Goal: Transaction & Acquisition: Purchase product/service

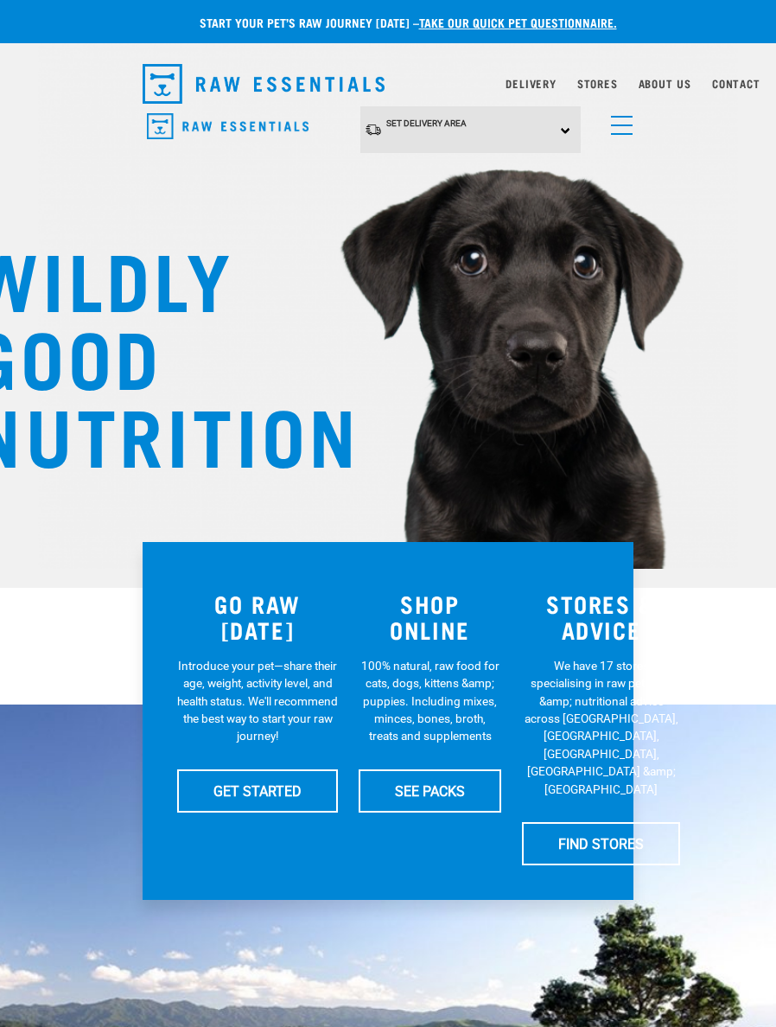
click at [435, 623] on h3 "SHOP ONLINE" at bounding box center [430, 617] width 143 height 53
click at [171, 91] on img "dropdown navigation" at bounding box center [264, 84] width 242 height 40
click at [250, 125] on img "dropdown navigation" at bounding box center [228, 126] width 162 height 27
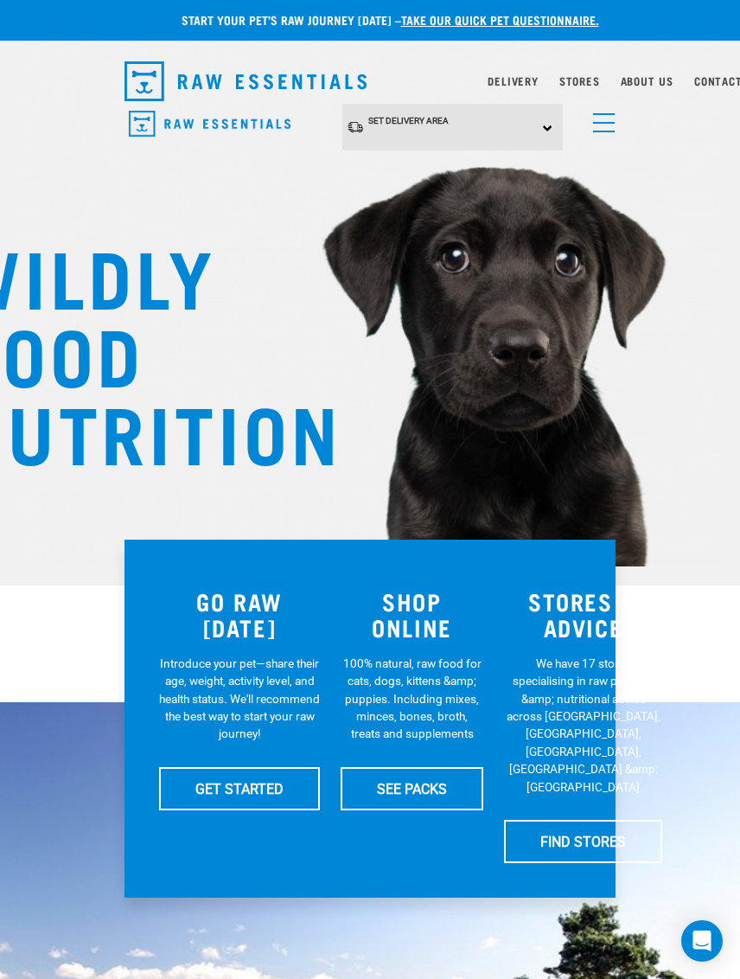
click at [594, 131] on span "menu" at bounding box center [604, 132] width 22 height 2
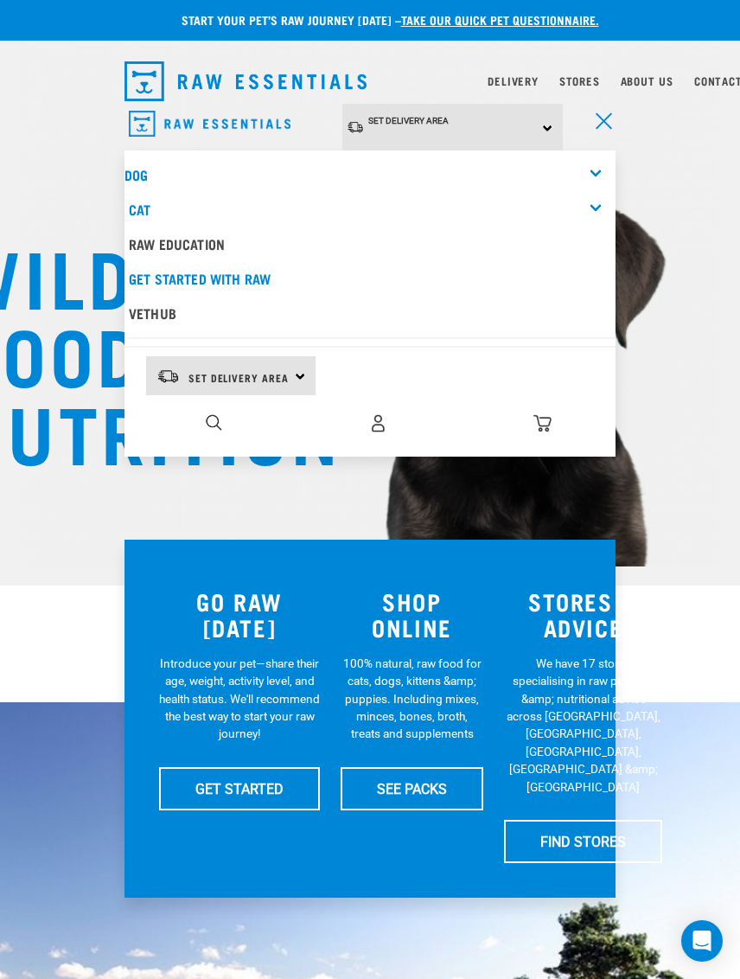
click at [594, 179] on div "Dog" at bounding box center [370, 174] width 491 height 35
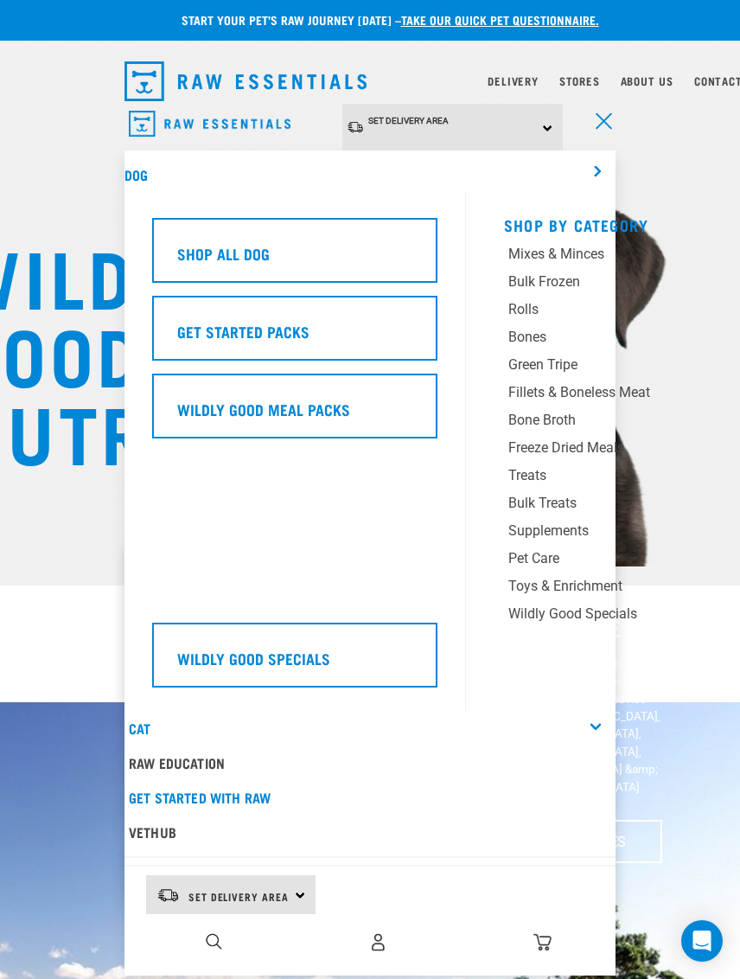
click at [338, 259] on div "Shop All Dog" at bounding box center [294, 250] width 285 height 65
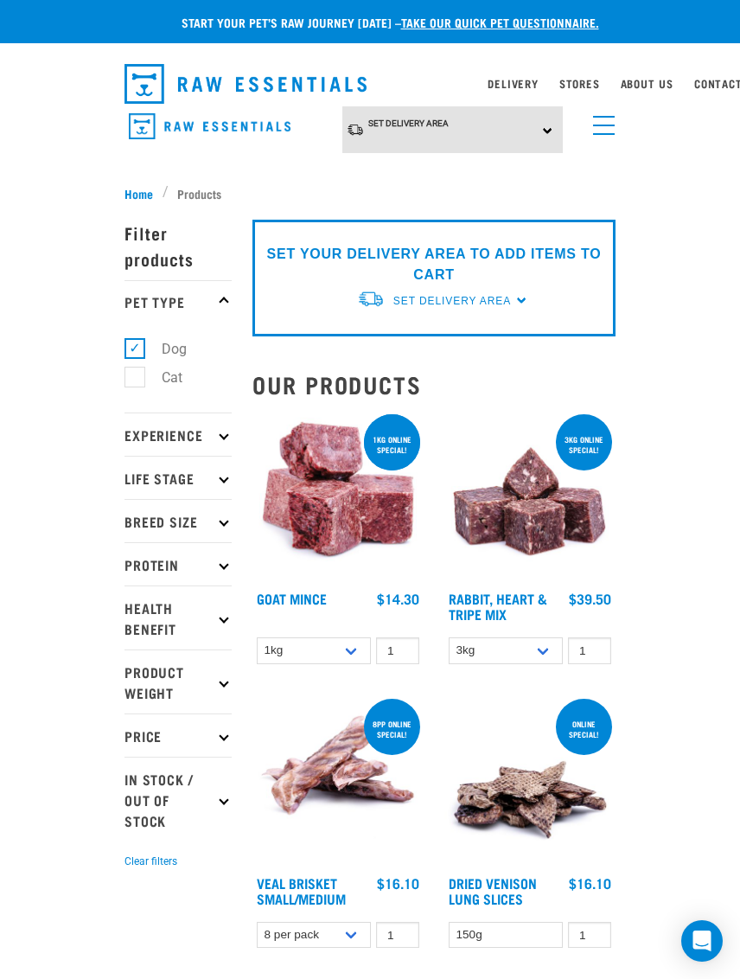
click at [140, 131] on img "dropdown navigation" at bounding box center [210, 126] width 162 height 27
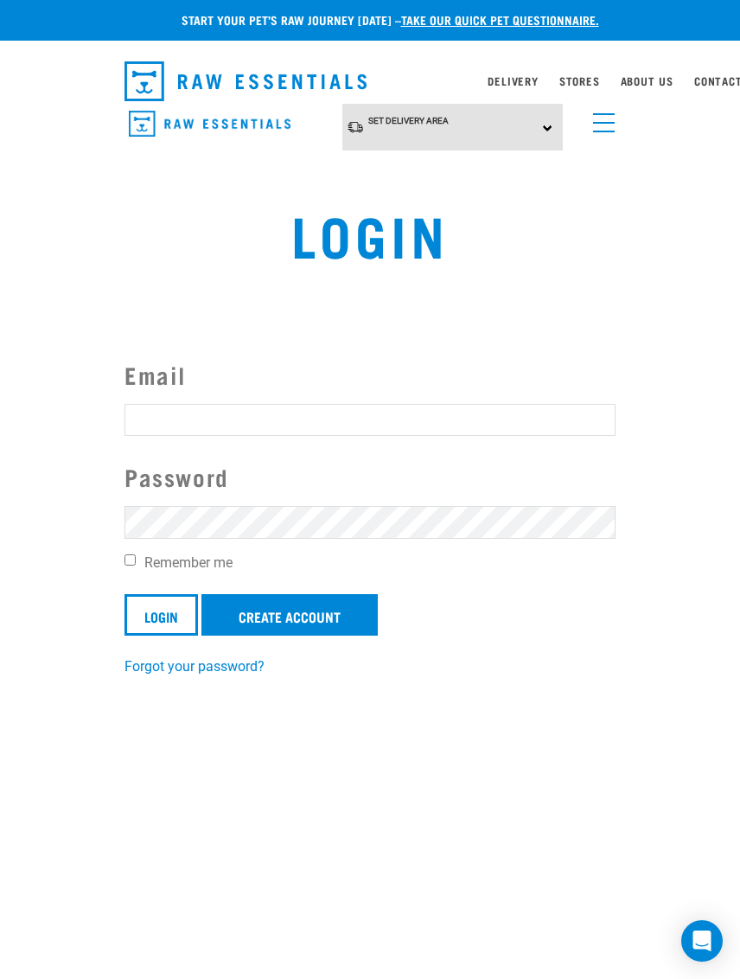
type input "pia.t.holland@nz.pwc.com"
click at [162, 615] on input "Login" at bounding box center [161, 615] width 73 height 42
click at [142, 611] on input "Login" at bounding box center [161, 615] width 73 height 42
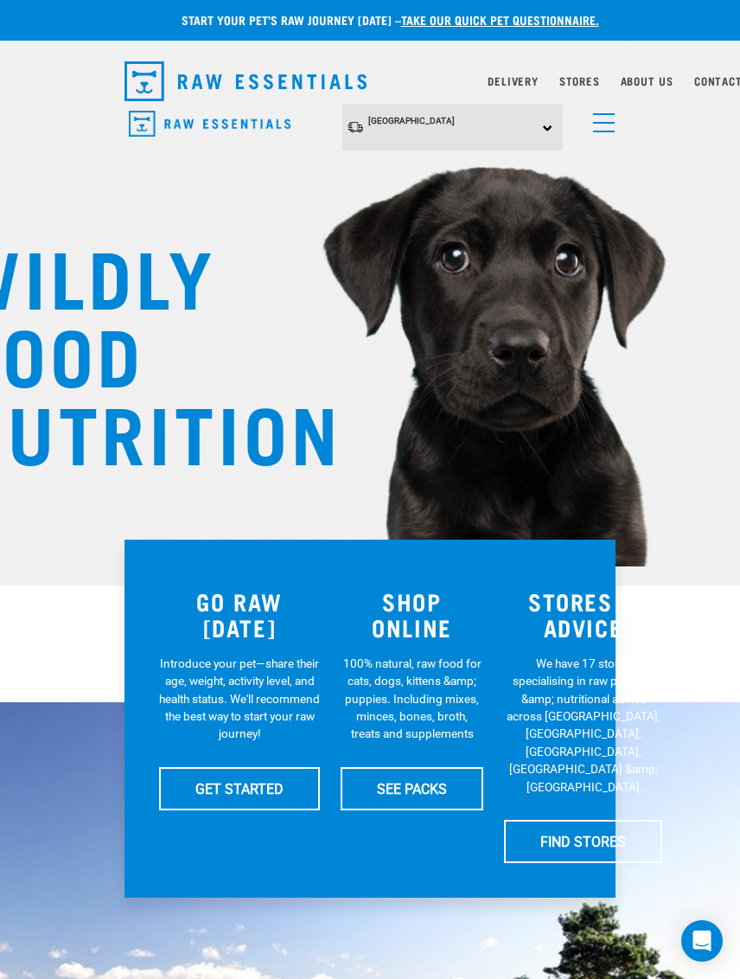
click at [610, 117] on link "menu" at bounding box center [599, 118] width 31 height 31
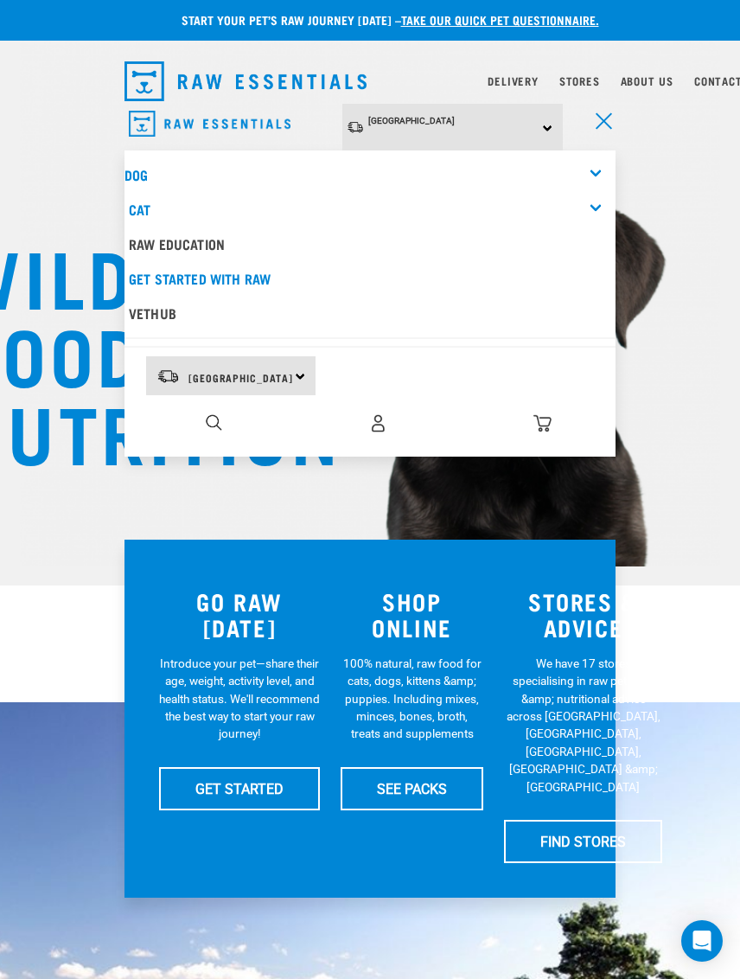
click at [540, 429] on img "dropdown navigation" at bounding box center [542, 423] width 18 height 18
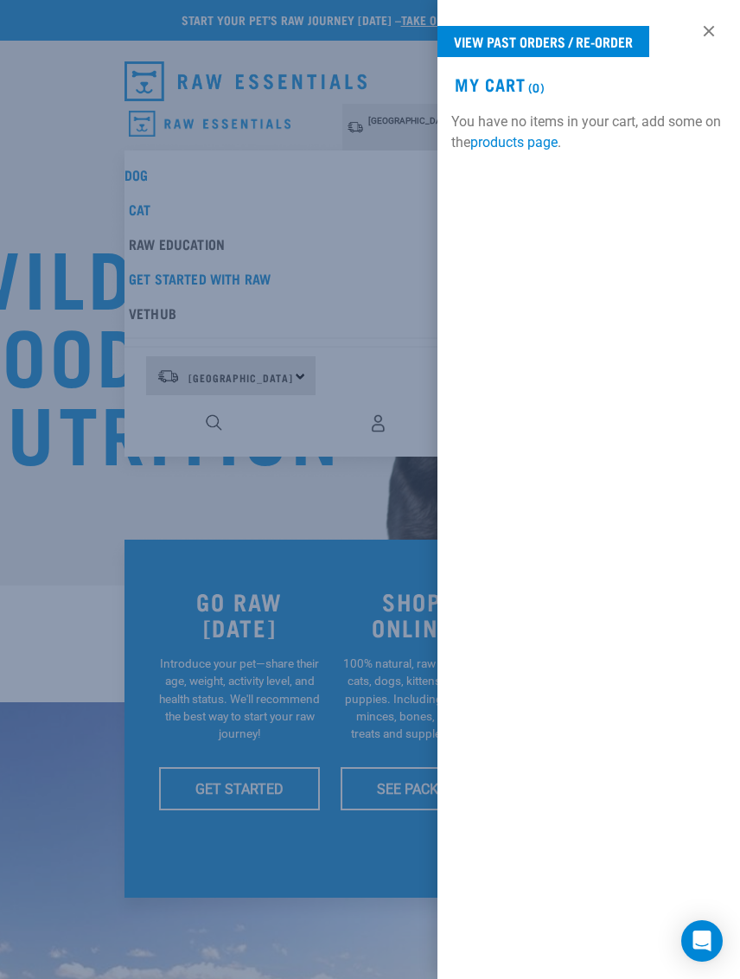
click at [719, 20] on div "View past orders / re-order My Cart (0) You have no items in your cart, add som…" at bounding box center [589, 489] width 303 height 979
click at [616, 29] on link "View past orders / re-order" at bounding box center [544, 41] width 212 height 31
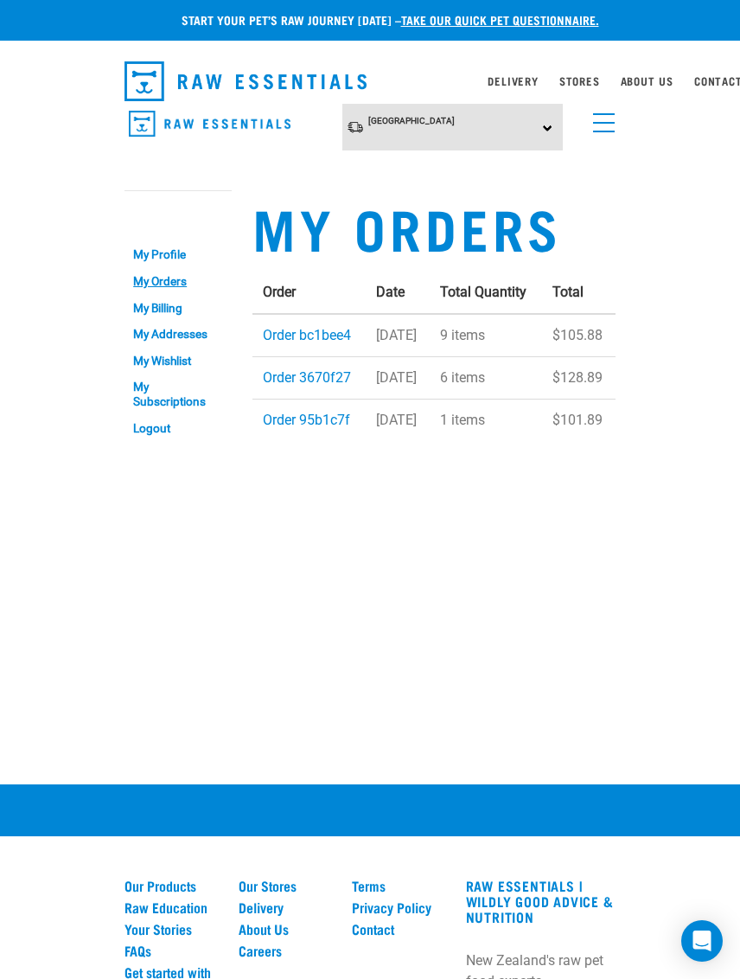
click at [281, 334] on link "Order bc1bee4" at bounding box center [307, 335] width 88 height 16
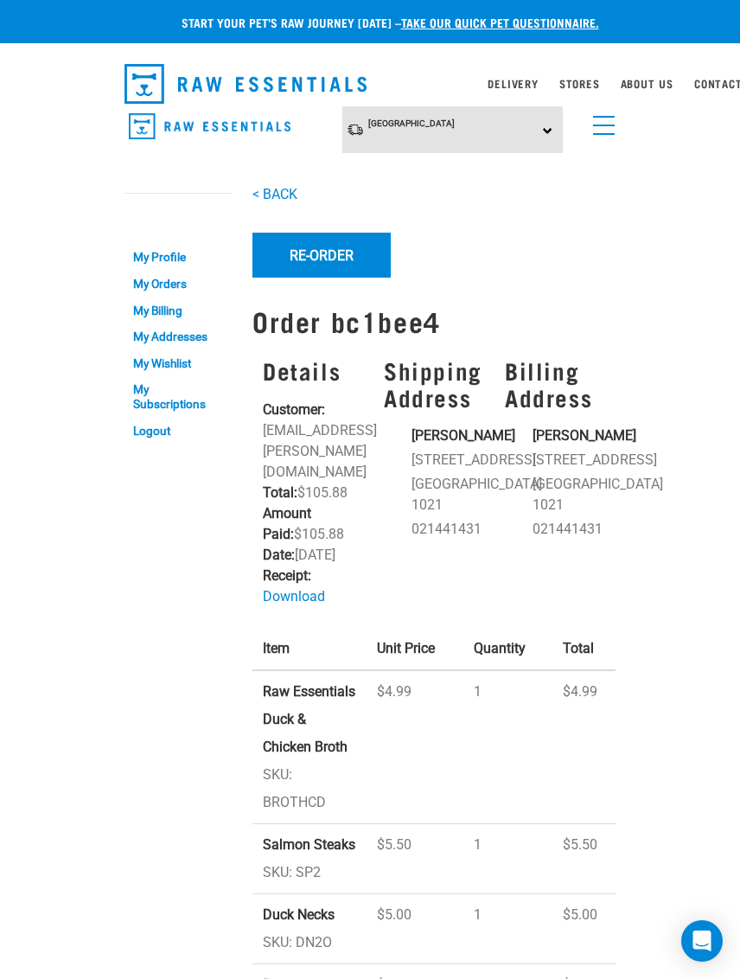
click at [302, 259] on button "Re-Order" at bounding box center [321, 255] width 138 height 45
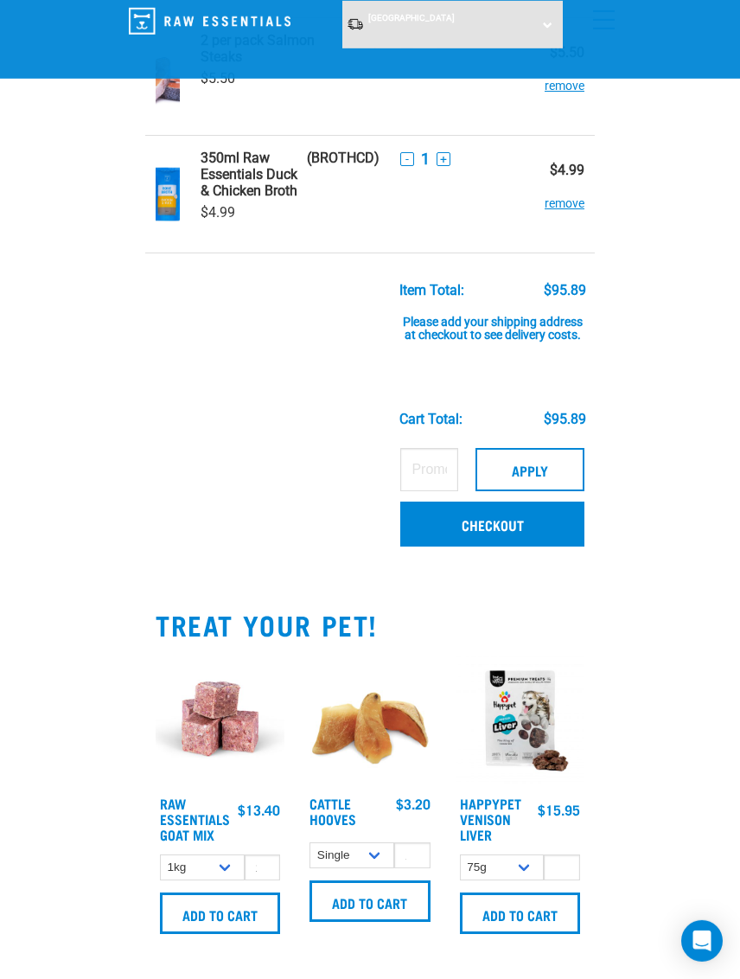
scroll to position [954, 0]
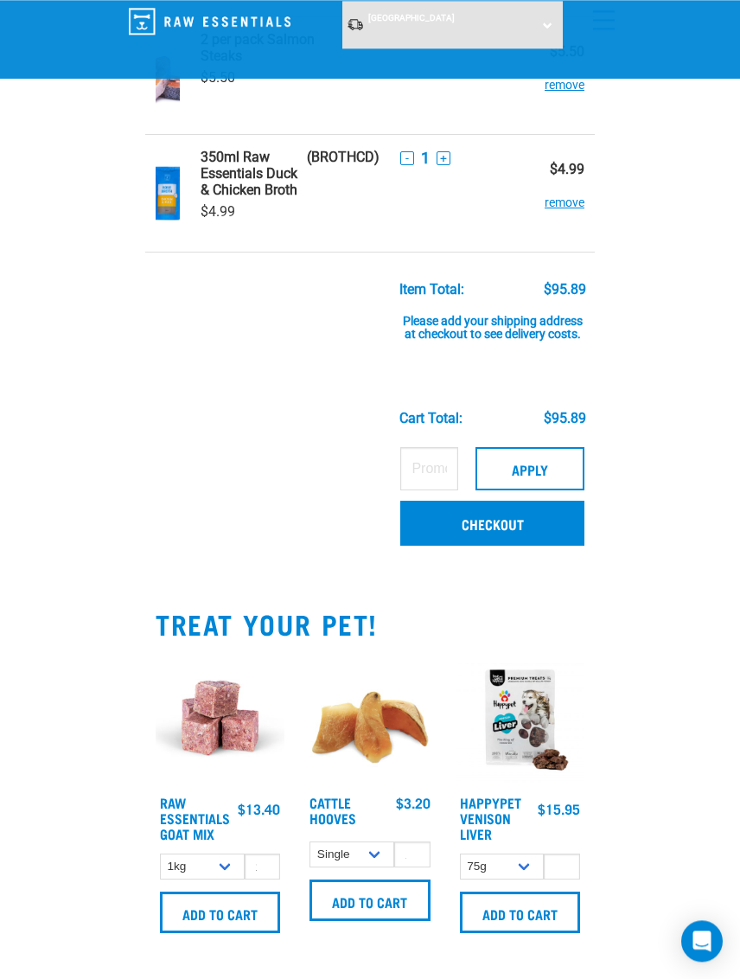
click at [455, 528] on link "Checkout" at bounding box center [492, 523] width 184 height 45
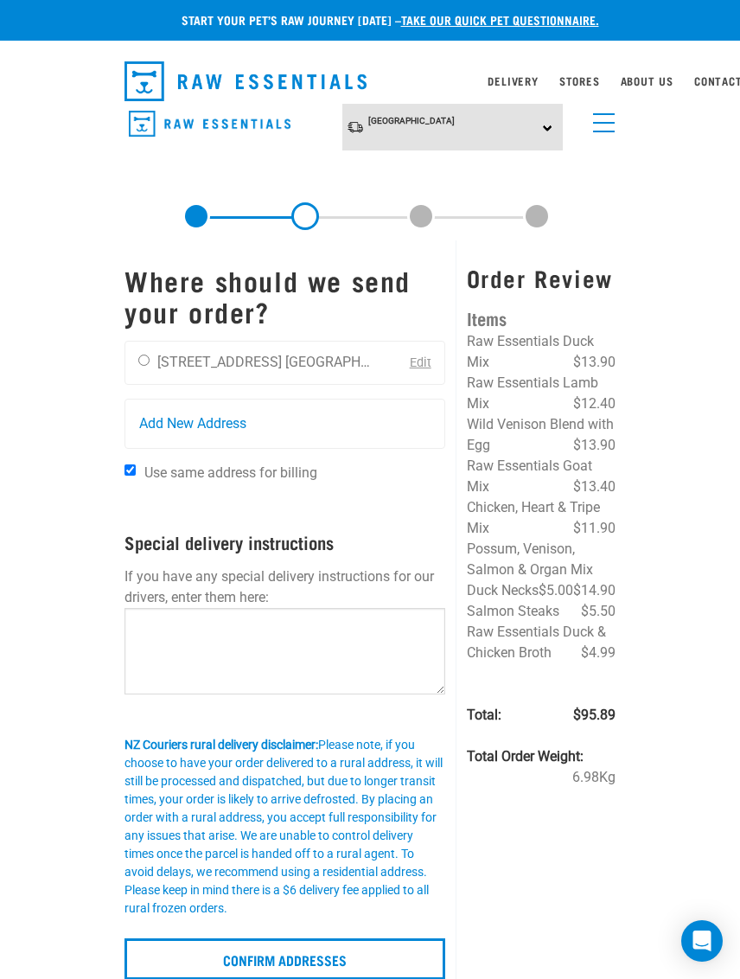
click at [141, 361] on input "radio" at bounding box center [143, 359] width 11 height 11
radio input "true"
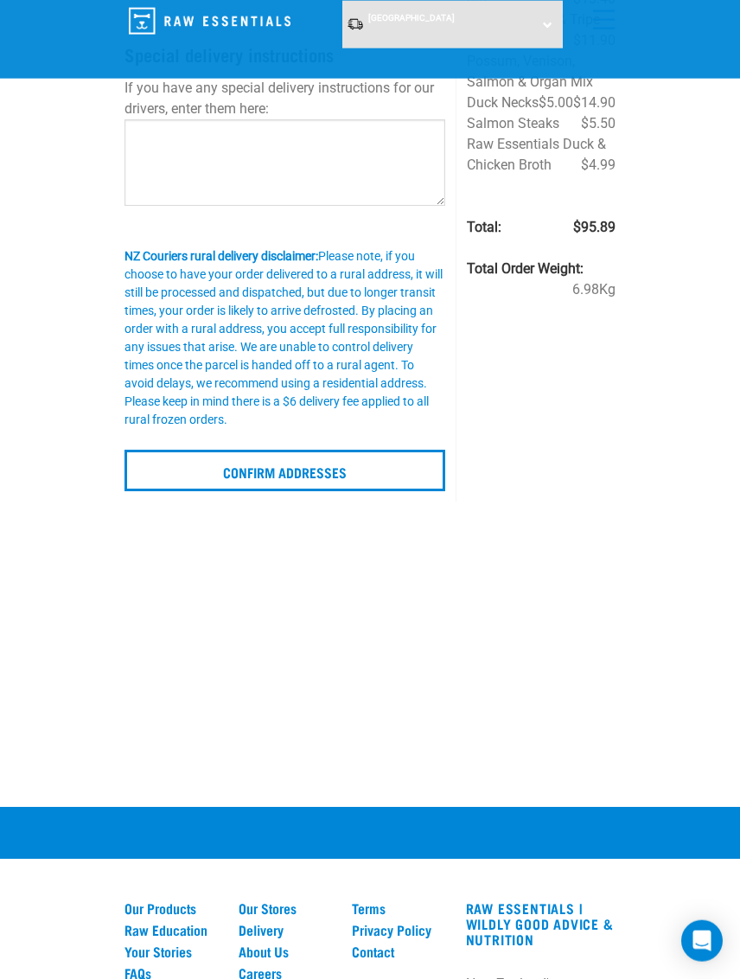
scroll to position [361, 0]
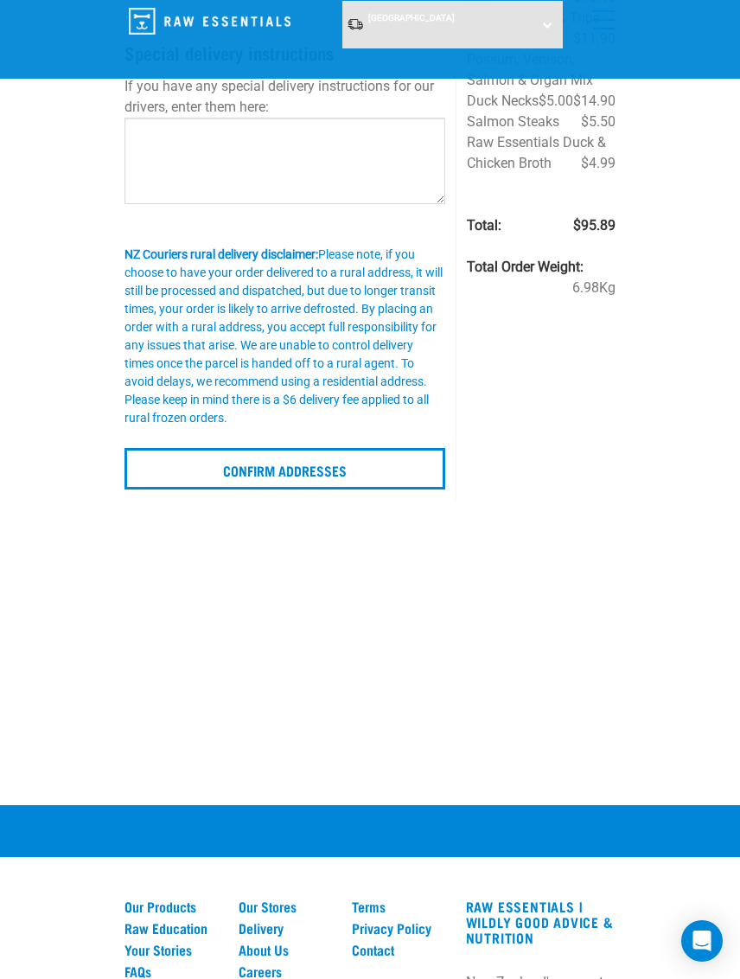
click at [207, 467] on input "Confirm addresses" at bounding box center [285, 469] width 321 height 42
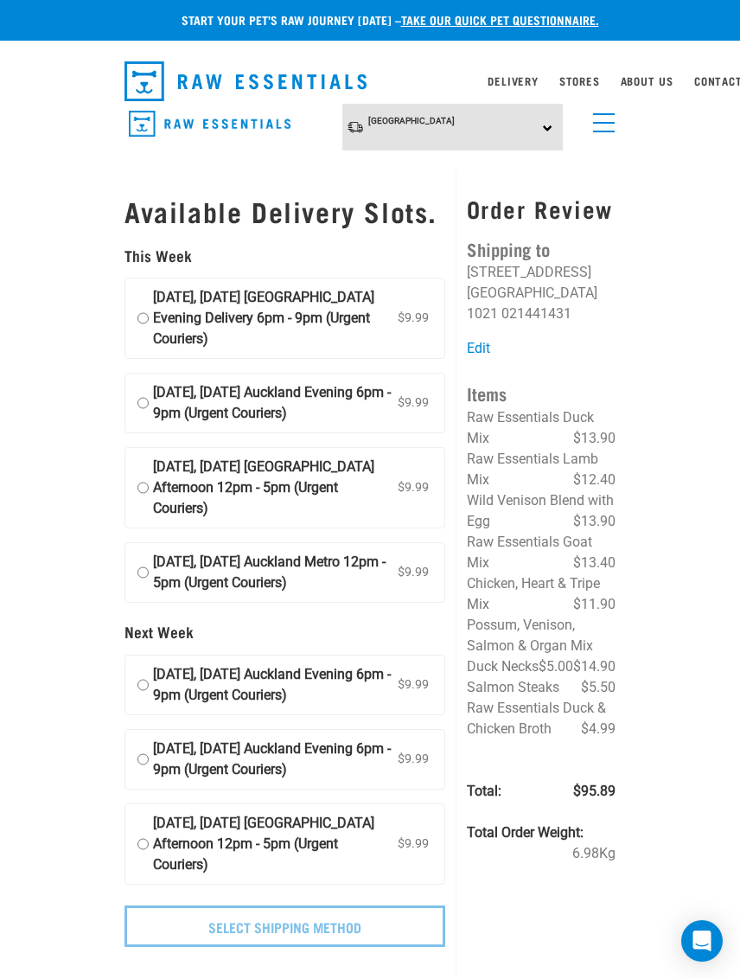
click at [141, 414] on input "[DATE], [DATE] Auckland Evening 6pm - 9pm (Urgent Couriers) $9.99" at bounding box center [142, 403] width 11 height 42
radio input "true"
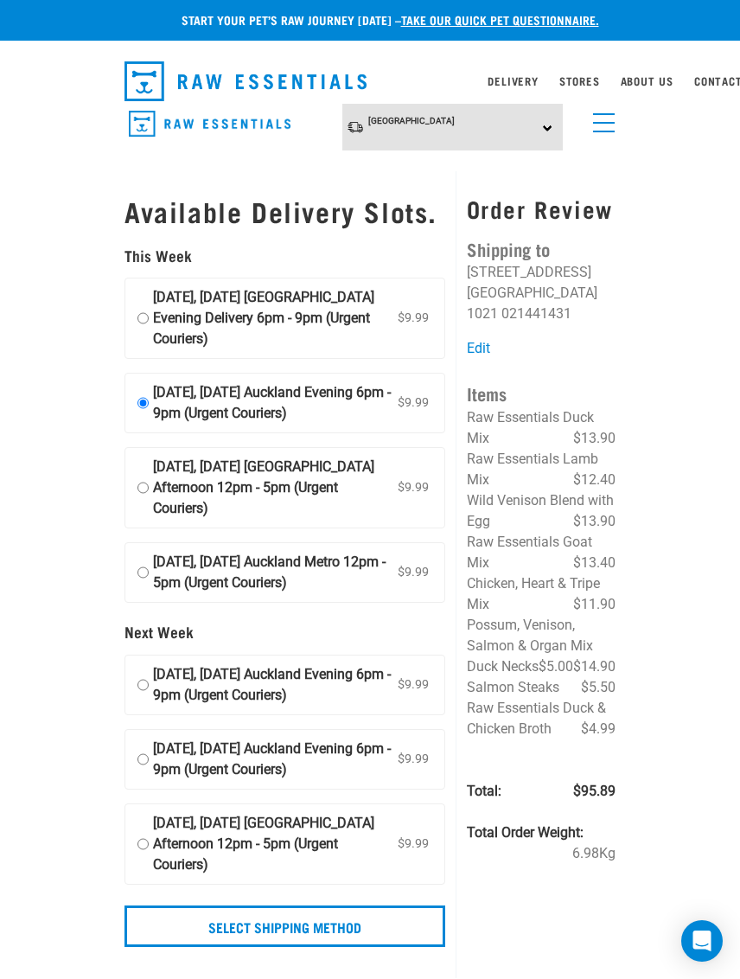
click at [144, 324] on input "[DATE], [DATE] Auckland Evening Delivery 6pm - 9pm (Urgent Couriers) $9.99" at bounding box center [142, 318] width 11 height 62
radio input "true"
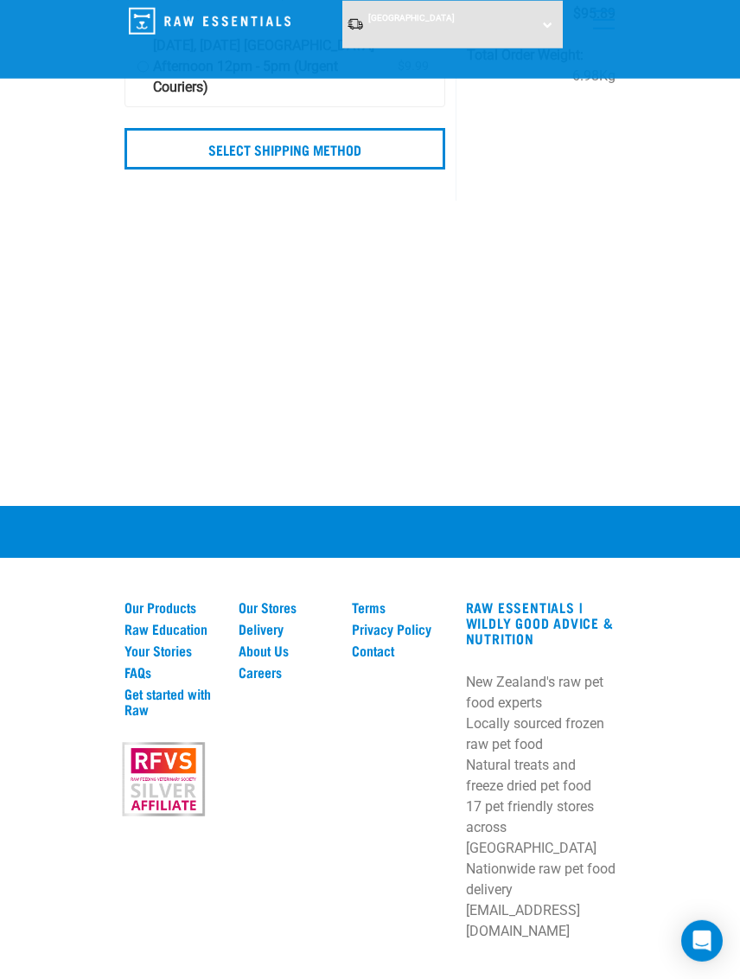
scroll to position [645, 0]
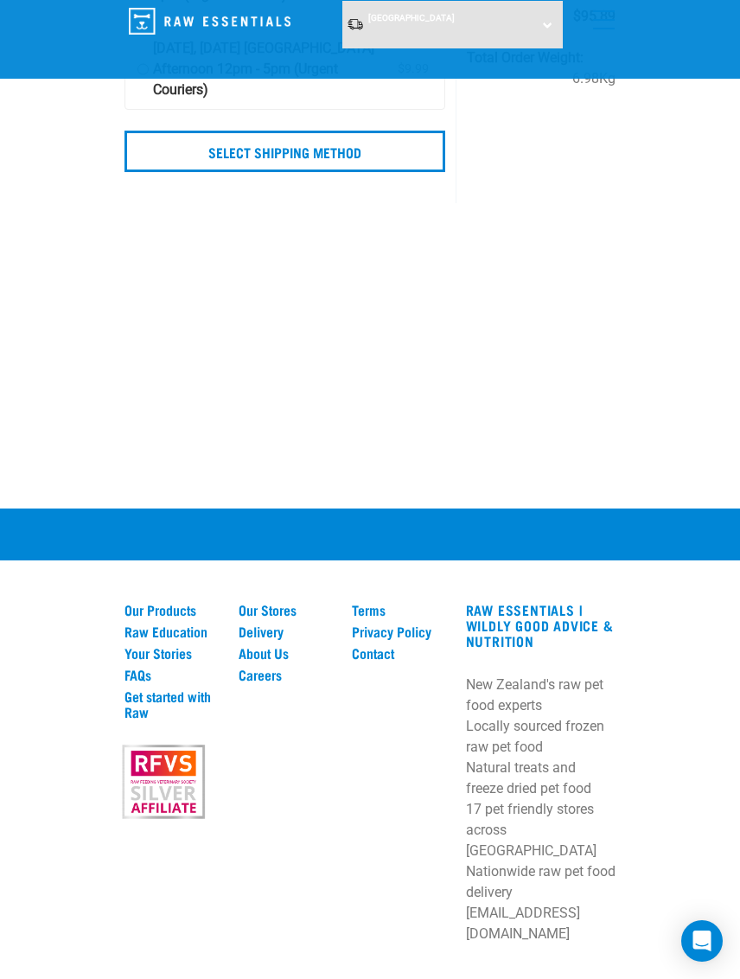
click at [231, 172] on input "Select Shipping Method" at bounding box center [285, 152] width 321 height 42
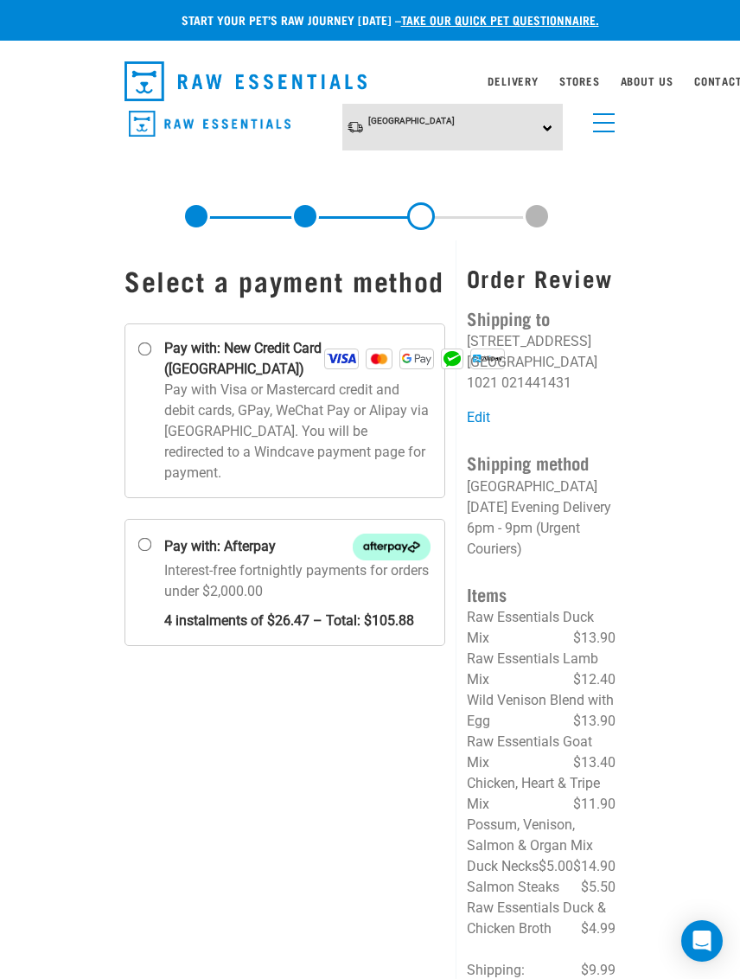
click at [152, 356] on input "Pay with: New Credit Card (Windcave)" at bounding box center [145, 349] width 14 height 14
radio input "true"
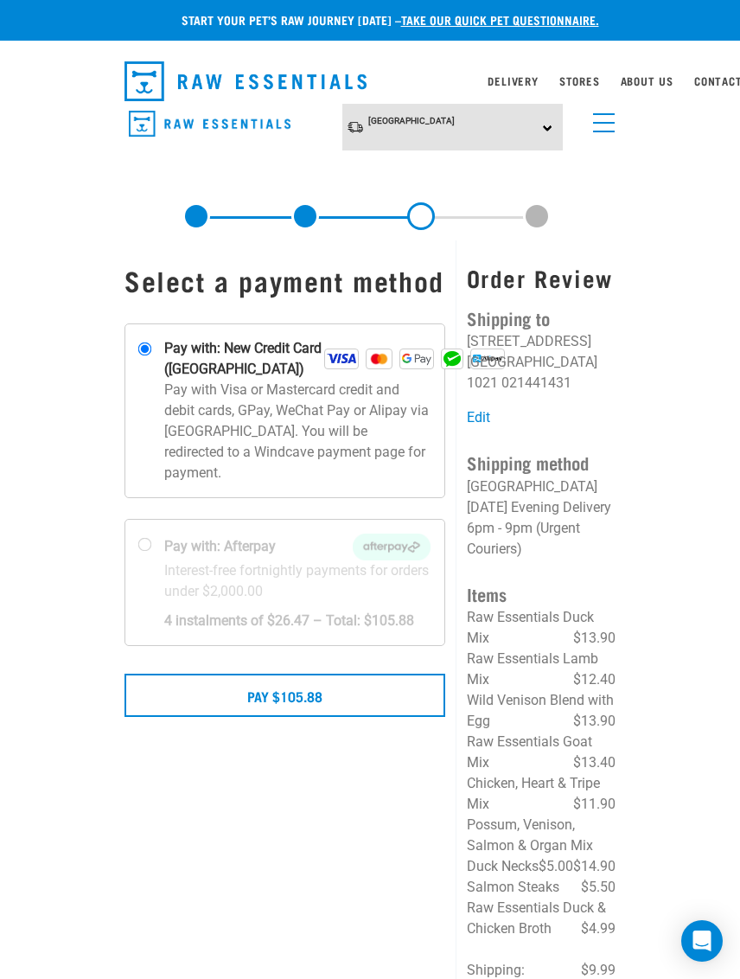
click at [178, 717] on button "Pay $105.88" at bounding box center [285, 695] width 321 height 43
